Goal: Task Accomplishment & Management: Manage account settings

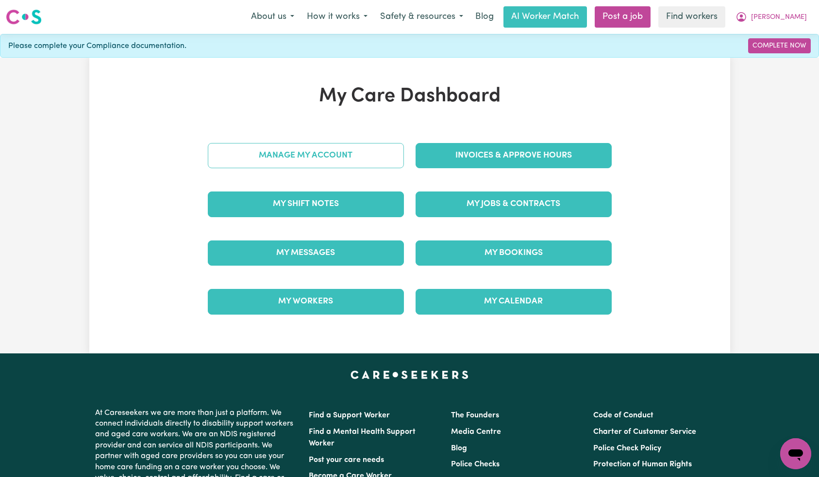
click at [377, 162] on link "Manage My Account" at bounding box center [306, 155] width 196 height 25
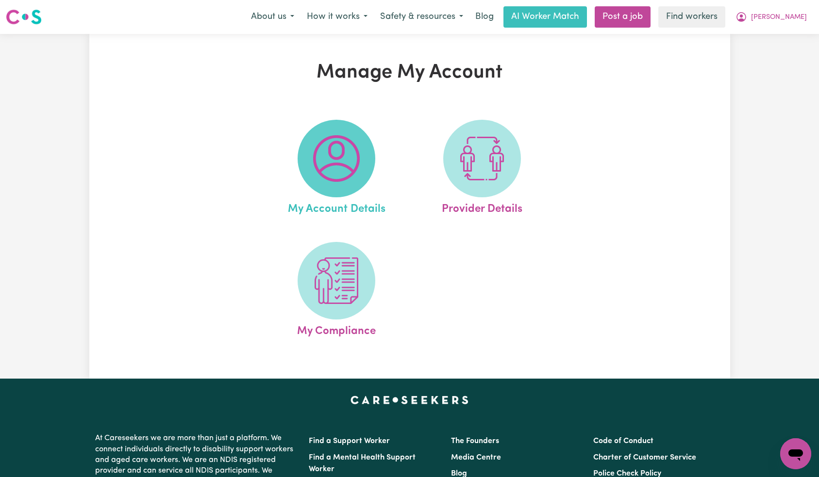
click at [348, 168] on img at bounding box center [336, 158] width 47 height 47
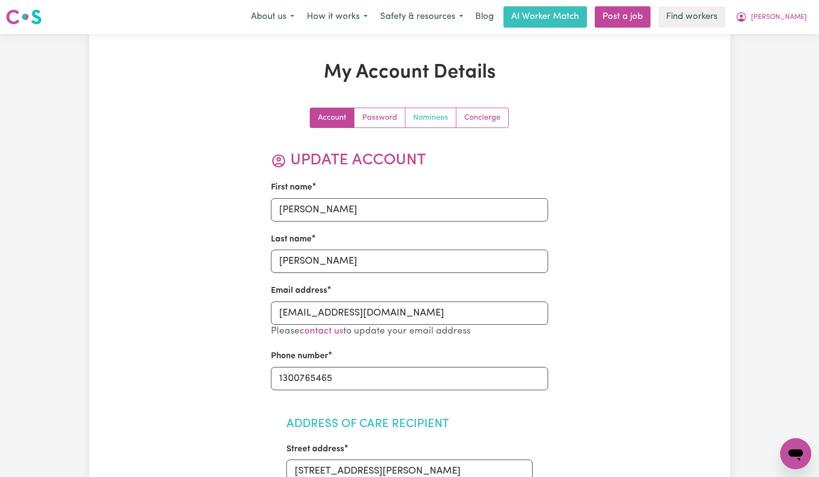
click at [429, 118] on link "Nominees" at bounding box center [430, 117] width 51 height 19
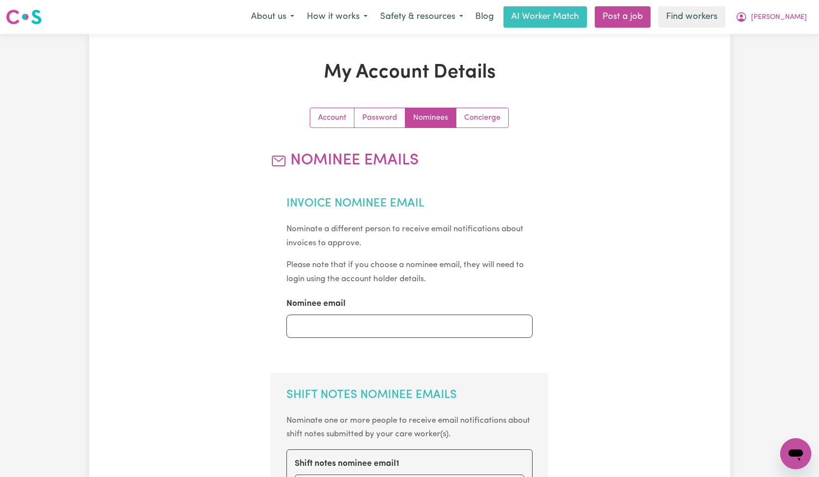
scroll to position [218, 0]
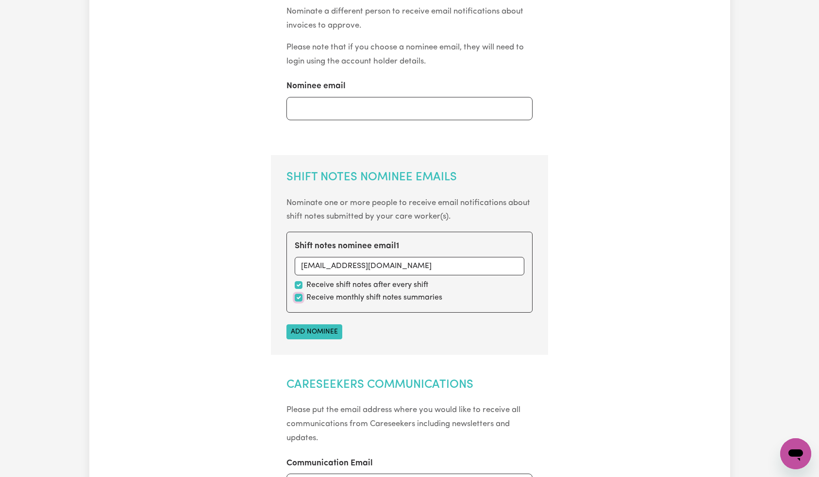
click at [298, 297] on input "checkbox" at bounding box center [299, 298] width 8 height 8
checkbox input "false"
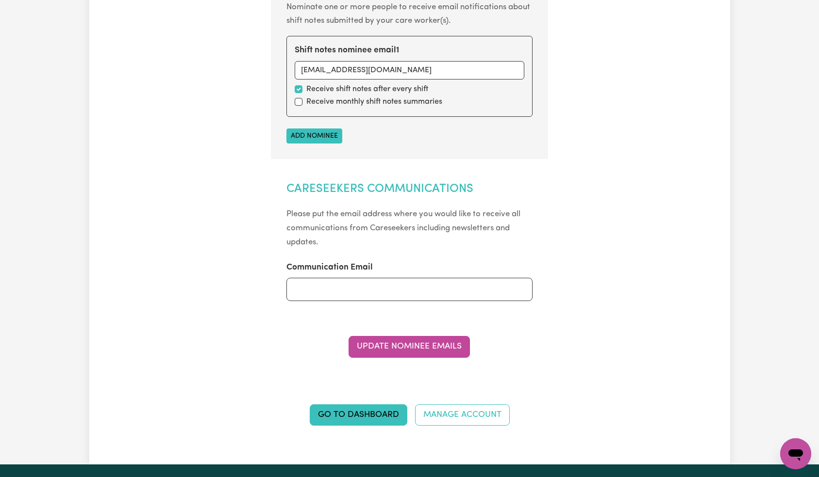
click at [598, 215] on div "Account Password Nominees Concierge Nominee Emails Invoice Nominee Email Nomina…" at bounding box center [409, 66] width 415 height 744
click at [397, 351] on button "Update Nominee Emails" at bounding box center [408, 346] width 121 height 21
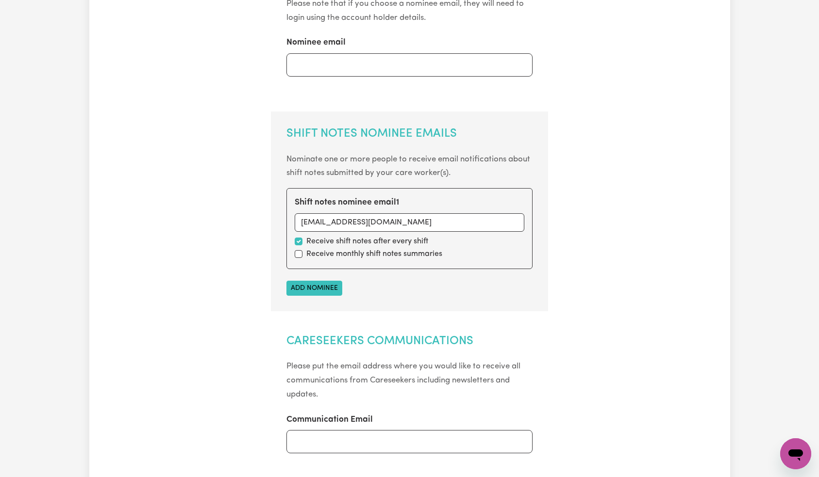
scroll to position [0, 0]
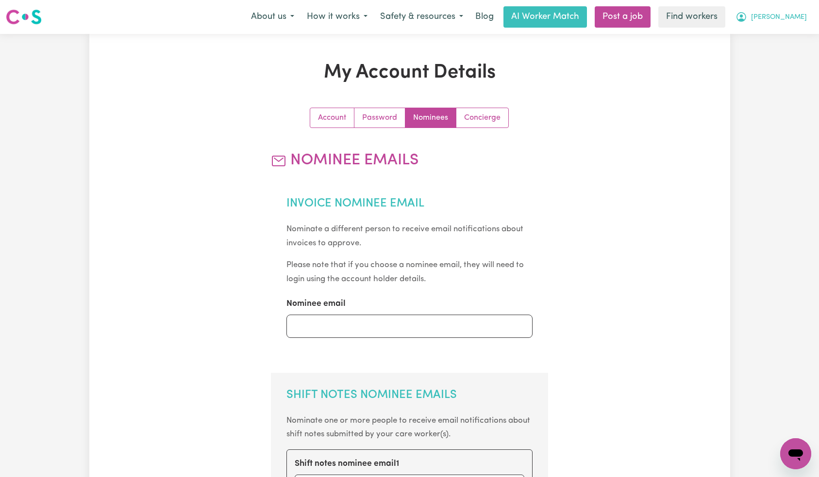
click at [806, 18] on button "[PERSON_NAME]" at bounding box center [771, 17] width 84 height 20
click at [786, 51] on link "Logout" at bounding box center [774, 56] width 77 height 18
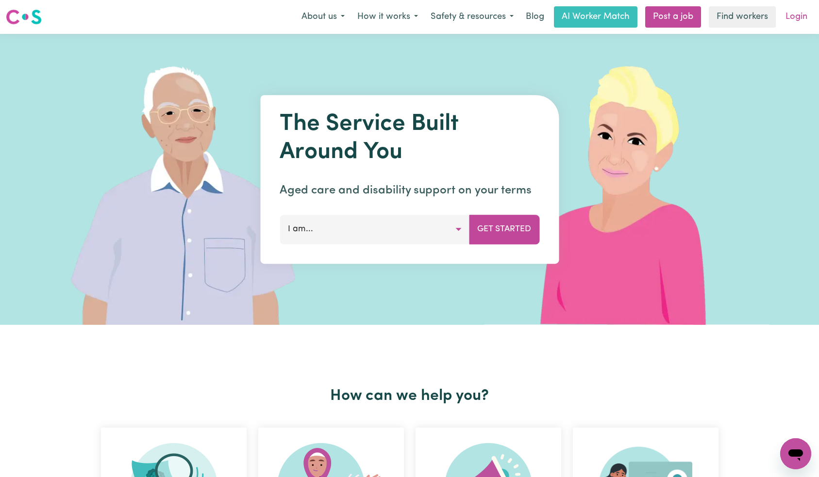
click at [789, 22] on link "Login" at bounding box center [795, 16] width 33 height 21
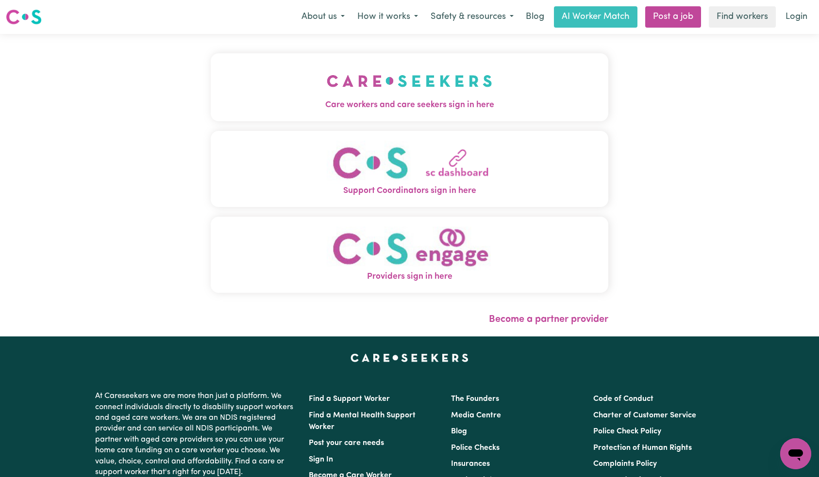
click at [211, 81] on button "Care workers and care seekers sign in here" at bounding box center [410, 87] width 398 height 68
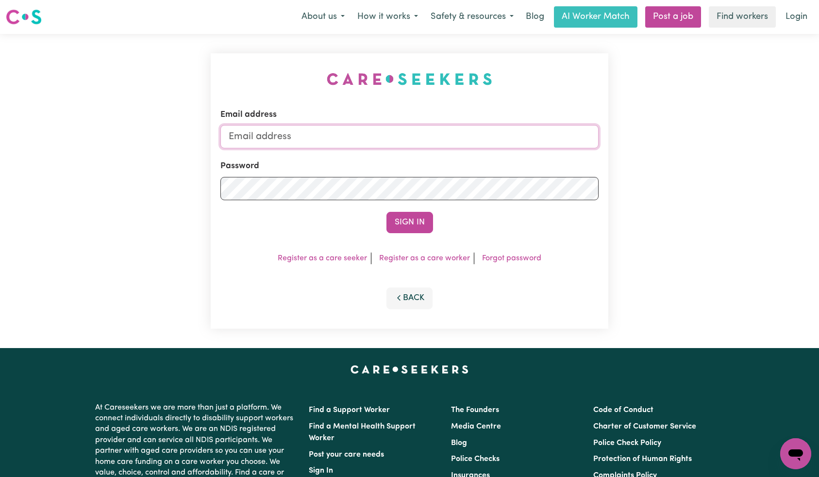
click at [350, 135] on input "Email address" at bounding box center [409, 136] width 378 height 23
paste input "[EMAIL_ADDRESS][DOMAIN_NAME]"
type input "[EMAIL_ADDRESS][DOMAIN_NAME]"
click at [421, 227] on button "Sign In" at bounding box center [409, 222] width 47 height 21
